Goal: Task Accomplishment & Management: Manage account settings

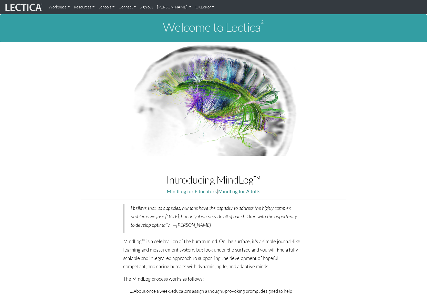
click at [169, 8] on link "Theo Dawson" at bounding box center [174, 7] width 38 height 10
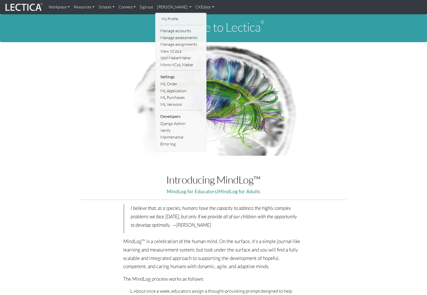
click at [164, 29] on link "Manage accounts" at bounding box center [181, 30] width 44 height 7
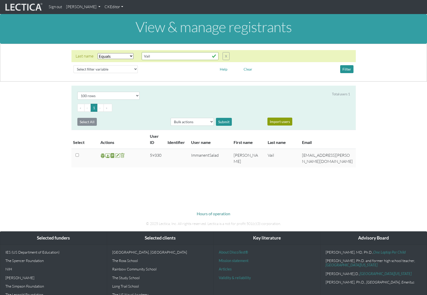
select select "iexact"
select select "100"
drag, startPoint x: 152, startPoint y: 53, endPoint x: 133, endPoint y: 53, distance: 18.9
click at [142, 53] on input "Vail" at bounding box center [180, 56] width 77 height 8
type input "Dawson"
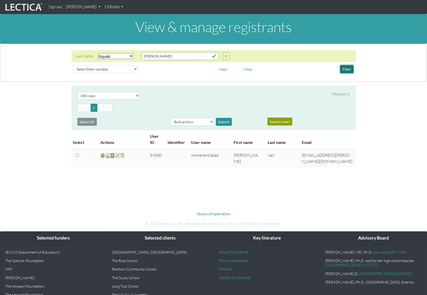
click at [347, 65] on button "Filter" at bounding box center [346, 69] width 13 height 8
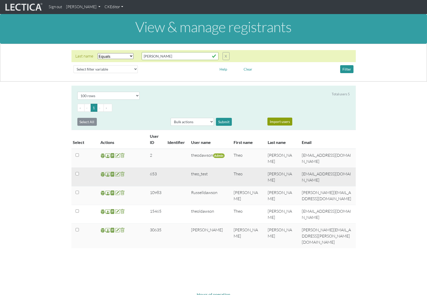
click at [314, 168] on td "theod@comcast.net" at bounding box center [327, 177] width 57 height 19
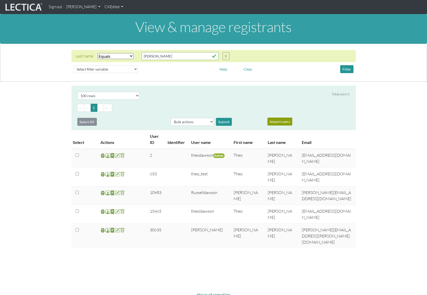
click at [84, 7] on link "Theo Dawson" at bounding box center [83, 7] width 38 height 10
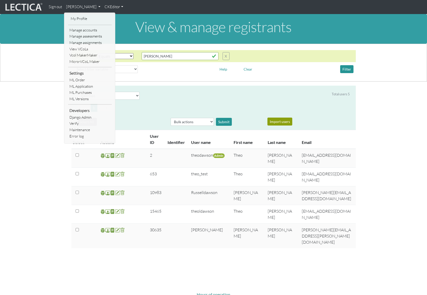
click at [55, 7] on link "Sign out" at bounding box center [55, 7] width 17 height 10
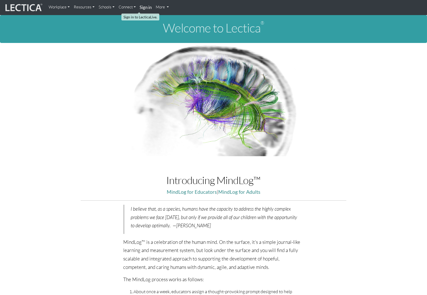
click at [140, 7] on strong "Sign in" at bounding box center [146, 7] width 12 height 5
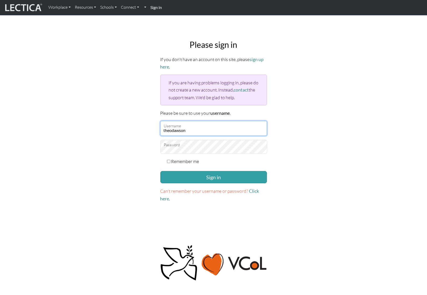
drag, startPoint x: 195, startPoint y: 114, endPoint x: 153, endPoint y: 115, distance: 42.0
click at [160, 121] on input "theodawson" at bounding box center [213, 128] width 106 height 15
type input "mindlog_5th"
click at [247, 189] on link "Click here" at bounding box center [209, 195] width 99 height 13
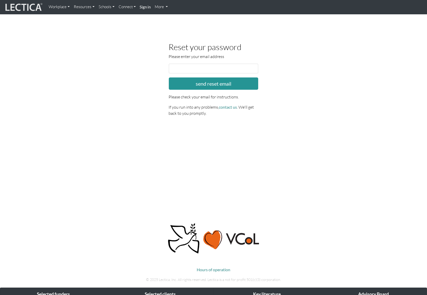
scroll to position [1, 0]
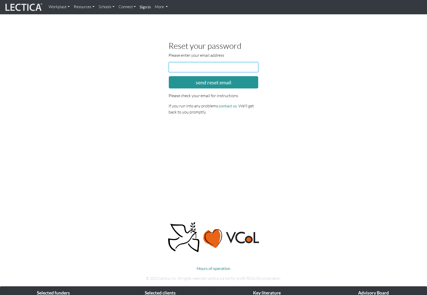
click at [196, 65] on input "email" at bounding box center [214, 67] width 90 height 10
type input "theod@comcast.net"
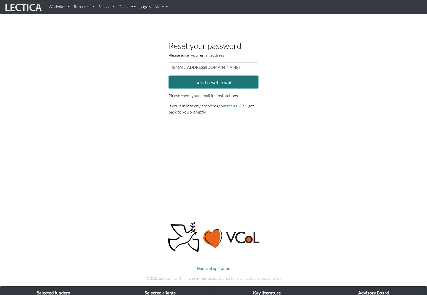
click at [213, 79] on button "send reset email" at bounding box center [214, 82] width 90 height 12
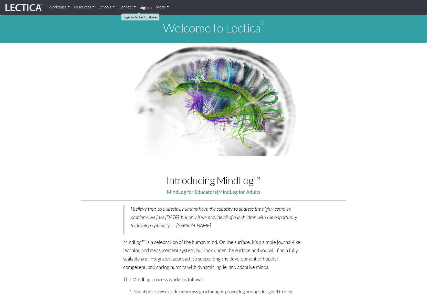
click at [140, 8] on strong "Sign in" at bounding box center [146, 7] width 12 height 5
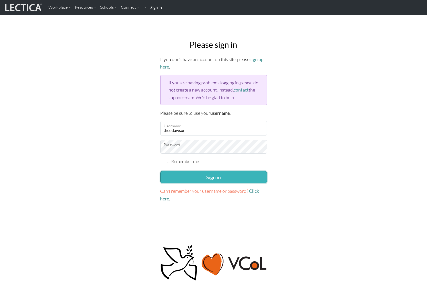
click at [205, 171] on button "Sign in" at bounding box center [213, 177] width 106 height 12
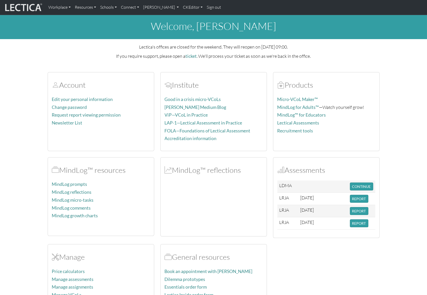
scroll to position [2, 0]
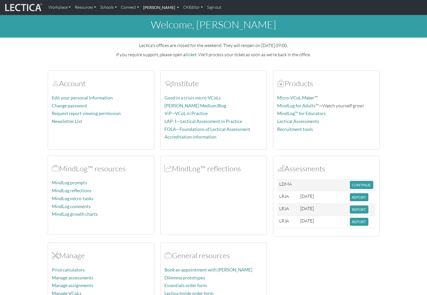
click at [153, 9] on link "[PERSON_NAME]" at bounding box center [161, 7] width 40 height 11
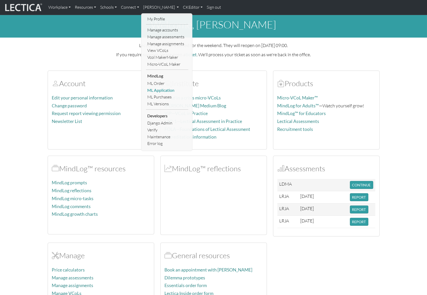
click at [159, 87] on link "ML Application" at bounding box center [167, 90] width 42 height 7
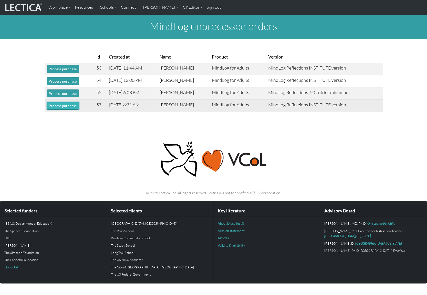
click at [61, 102] on button "Process purchase" at bounding box center [63, 106] width 33 height 8
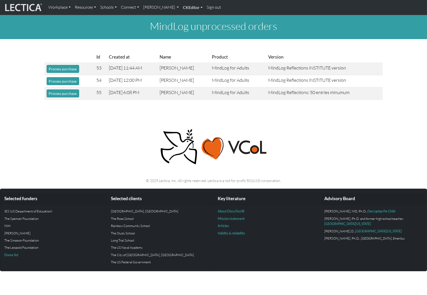
click at [181, 7] on link "CKEditor" at bounding box center [193, 7] width 24 height 11
click at [153, 6] on link "[PERSON_NAME]" at bounding box center [161, 7] width 40 height 11
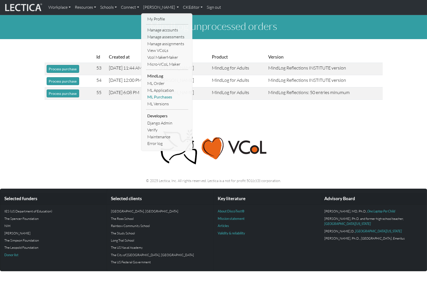
click at [156, 94] on link "ML Purchases" at bounding box center [167, 97] width 42 height 7
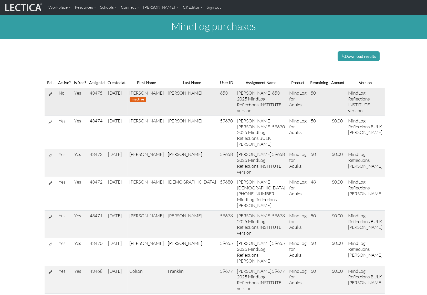
click at [330, 88] on td at bounding box center [338, 102] width 16 height 28
click at [330, 90] on td at bounding box center [338, 102] width 16 height 28
click at [51, 92] on icon at bounding box center [51, 94] width 4 height 4
select select "7"
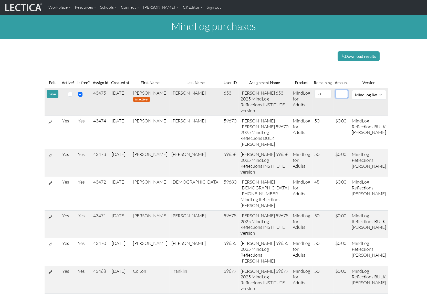
click at [335, 90] on input "number" at bounding box center [341, 94] width 12 height 8
type input "0"
click at [68, 92] on input "checkbox" at bounding box center [70, 94] width 5 height 5
checkbox input "true"
click at [51, 90] on button "Save" at bounding box center [53, 94] width 12 height 8
